Goal: Share content

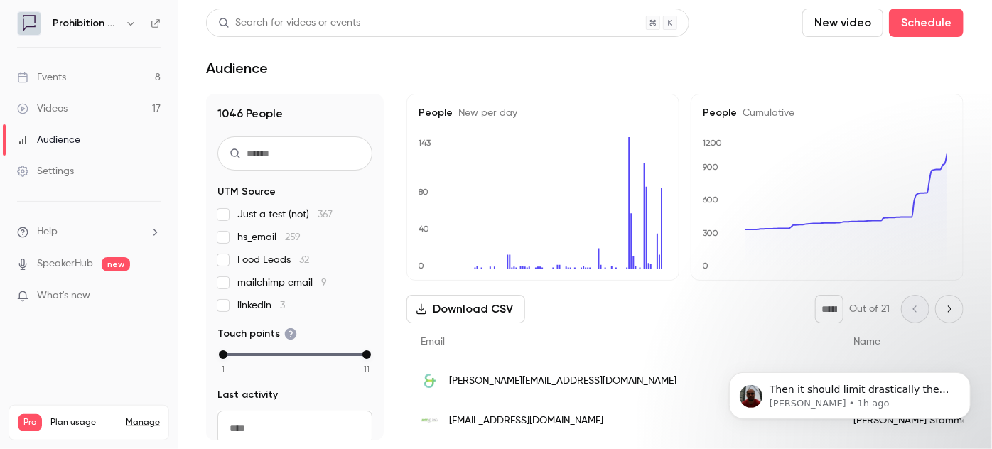
click at [53, 88] on link "Events 8" at bounding box center [89, 77] width 178 height 31
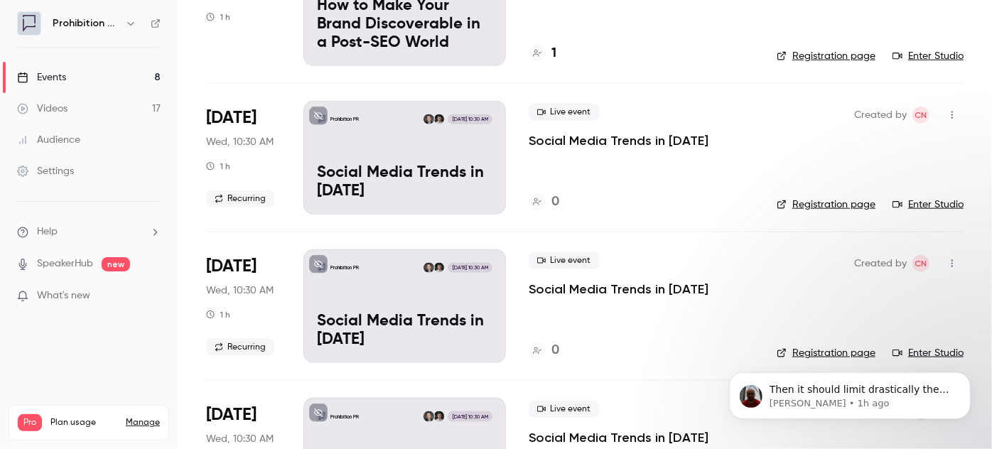
scroll to position [722, 0]
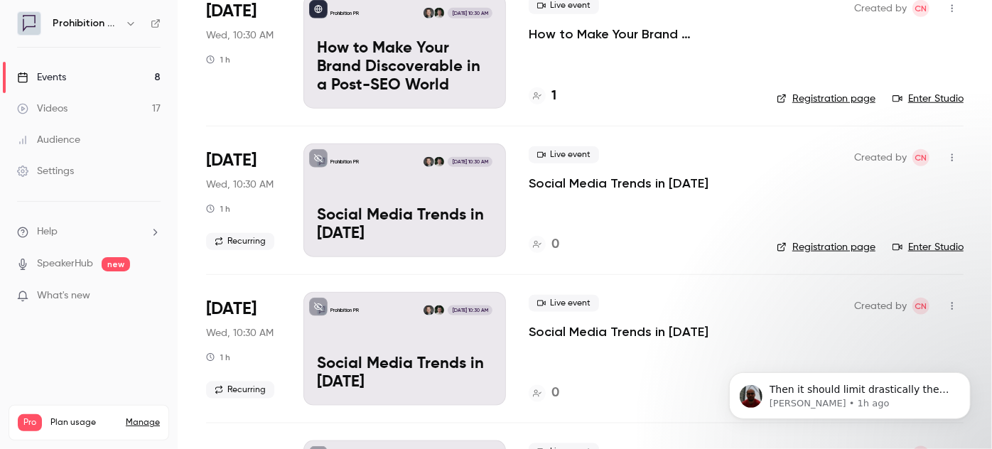
click at [592, 183] on p "Social Media Trends in 2026" at bounding box center [618, 183] width 180 height 17
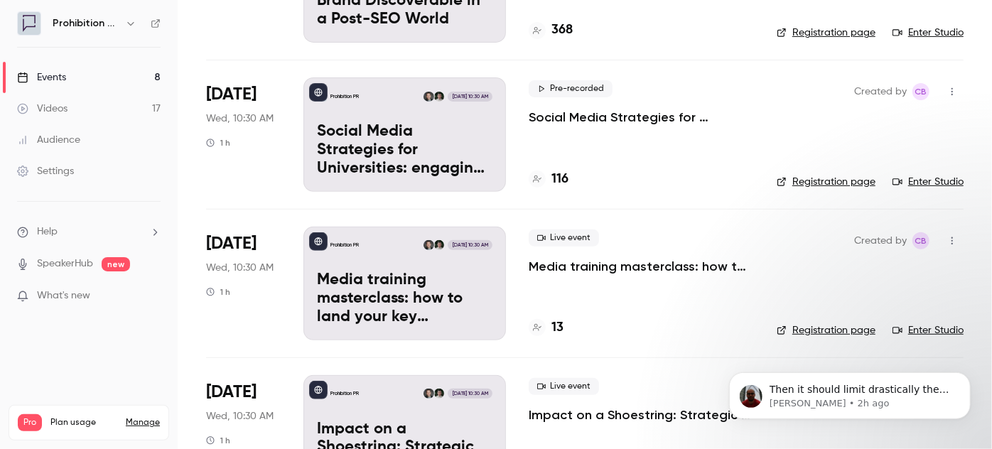
scroll to position [322, 0]
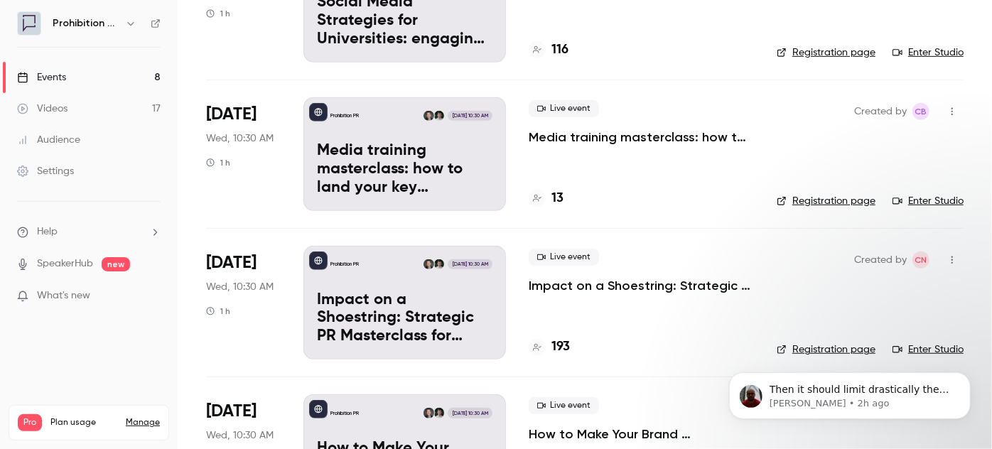
click at [592, 286] on p "Impact on a Shoestring: Strategic PR Masterclass for Charity Comms Teams" at bounding box center [640, 285] width 225 height 17
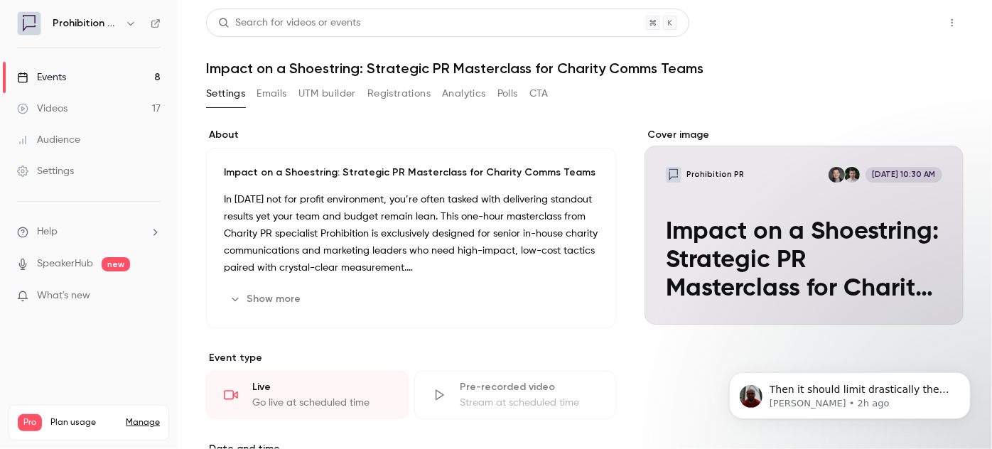
click at [912, 29] on button "Share" at bounding box center [901, 23] width 56 height 28
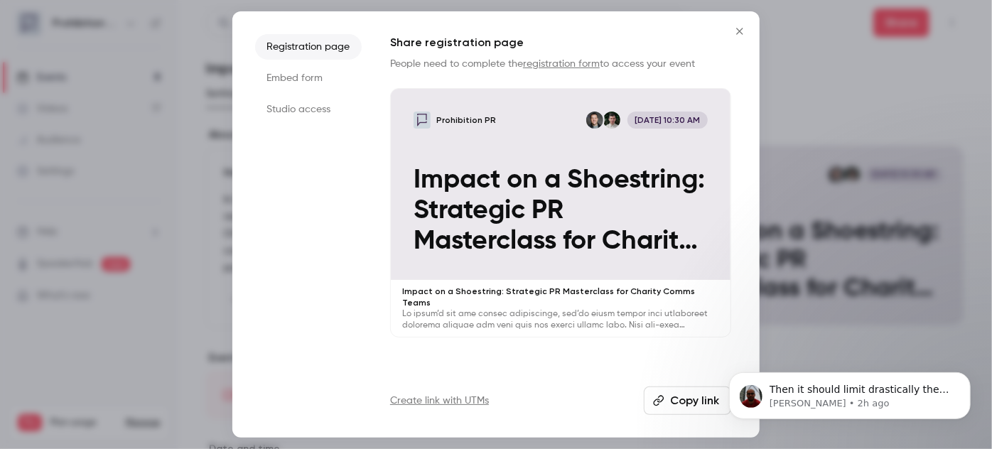
click at [693, 376] on div "Share registration page People need to complete the registration form to access…" at bounding box center [560, 224] width 341 height 381
click at [687, 393] on button "Copy link" at bounding box center [687, 400] width 87 height 28
click at [747, 32] on icon "Close" at bounding box center [739, 31] width 17 height 11
